Goal: Navigation & Orientation: Go to known website

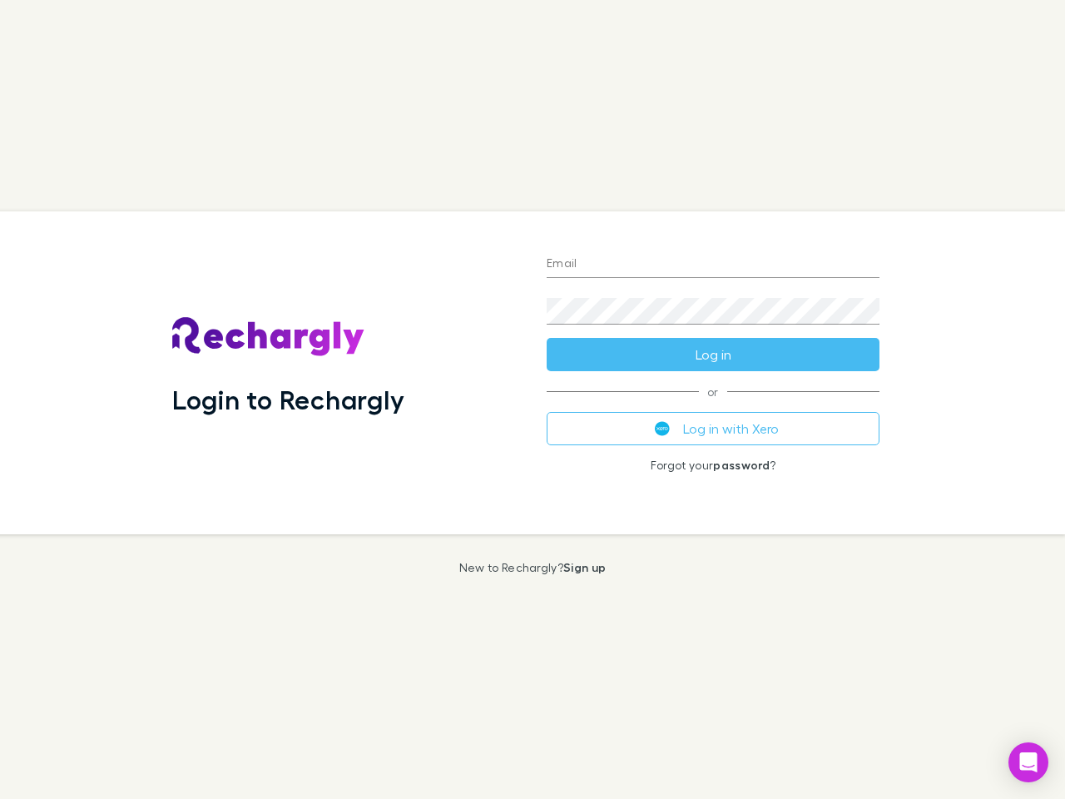
click at [532, 399] on div "Login to Rechargly" at bounding box center [346, 372] width 374 height 323
click at [713, 265] on input "Email" at bounding box center [713, 264] width 333 height 27
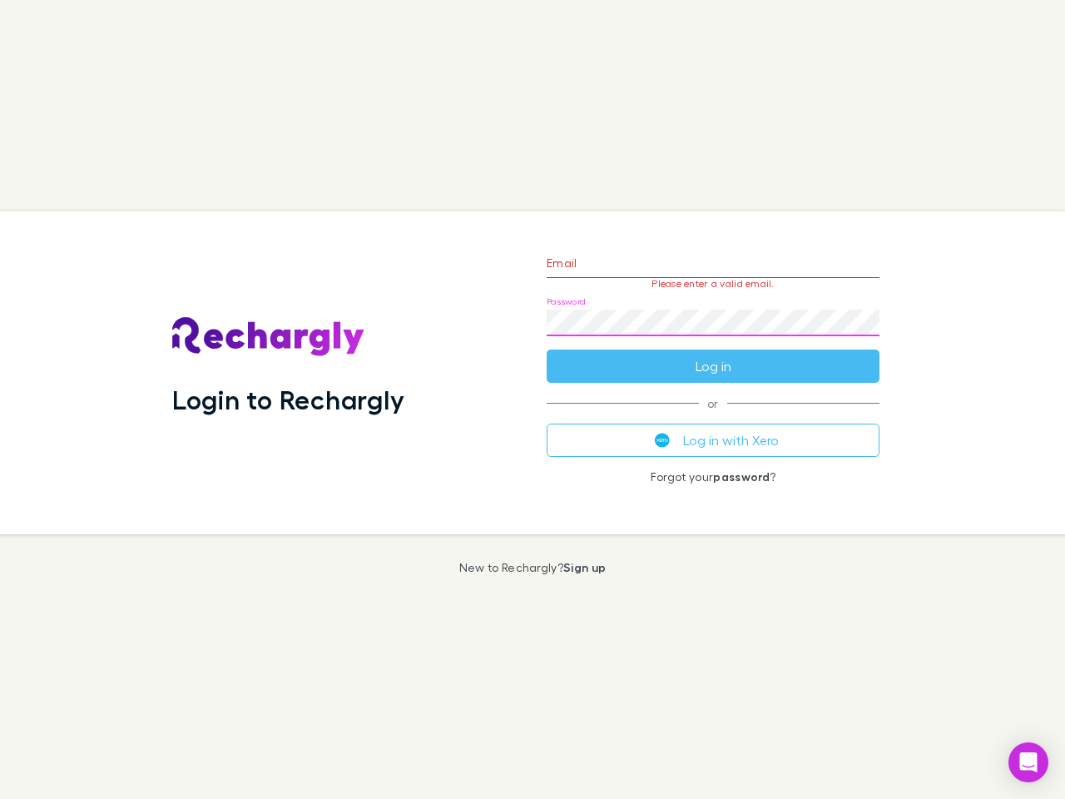
click at [713, 354] on form "Email Please enter a valid email. Password Log in" at bounding box center [713, 310] width 333 height 145
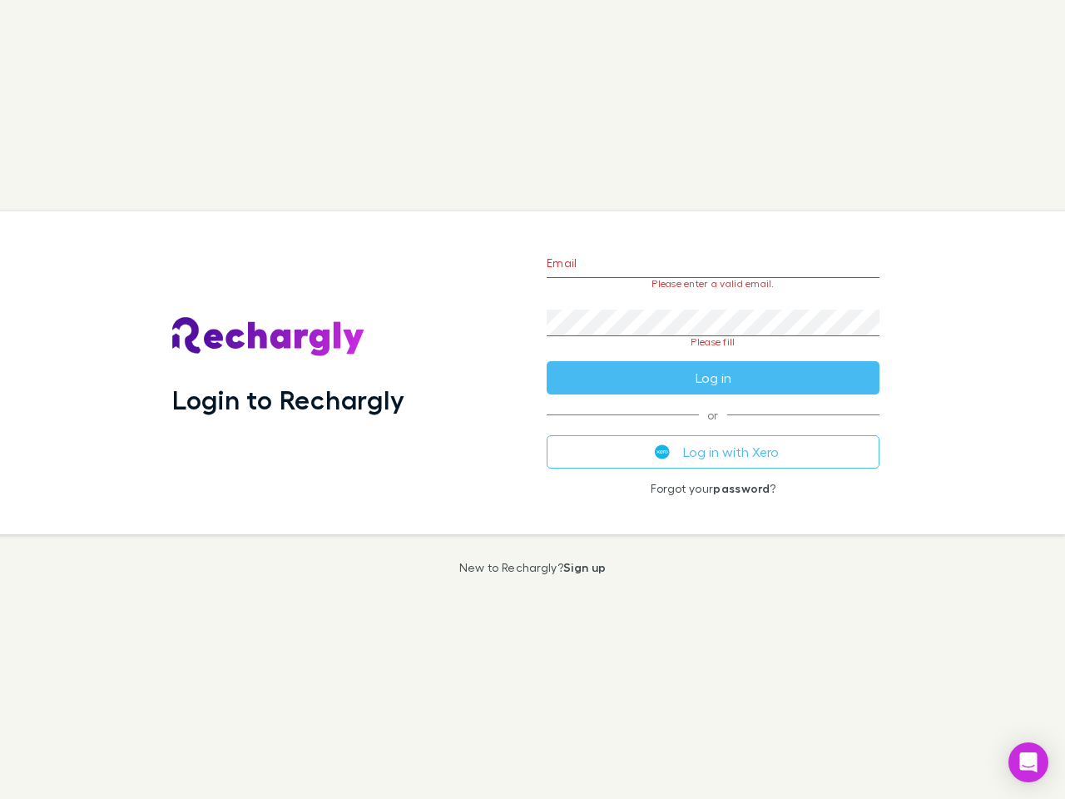
click at [713, 428] on div "Email Please enter a valid email. Password Please fill Log in or Log in with Xe…" at bounding box center [712, 372] width 359 height 323
click at [1028, 762] on icon "Open Intercom Messenger" at bounding box center [1028, 762] width 17 height 20
